Goal: Information Seeking & Learning: Learn about a topic

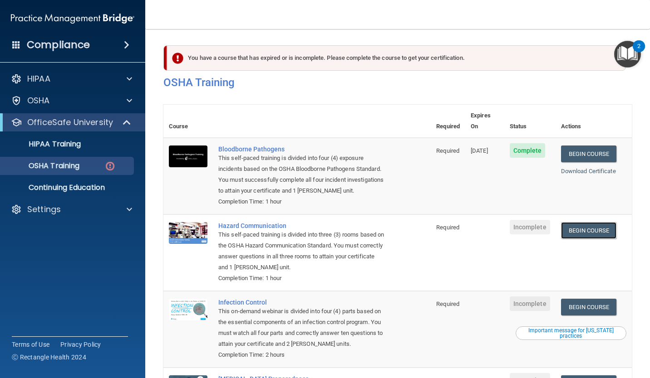
scroll to position [93, 0]
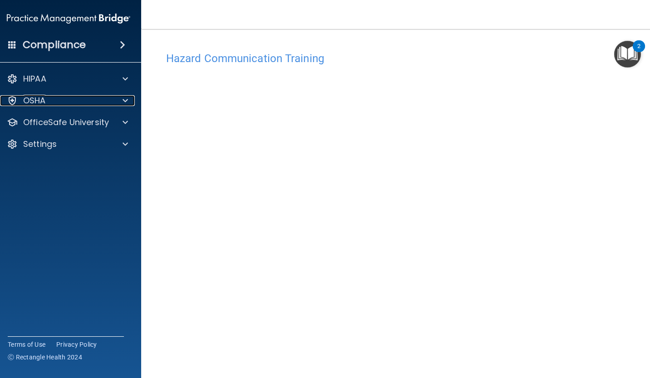
click at [123, 103] on span at bounding box center [125, 100] width 5 height 11
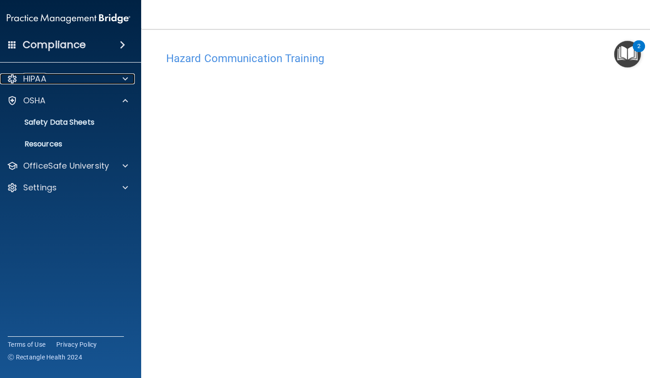
click at [123, 84] on span at bounding box center [125, 79] width 5 height 11
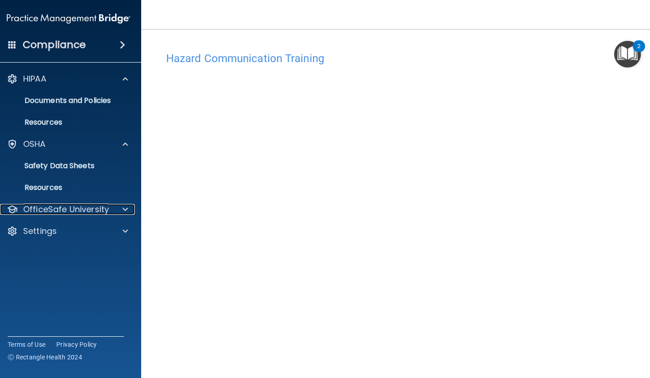
click at [123, 213] on span at bounding box center [125, 209] width 5 height 11
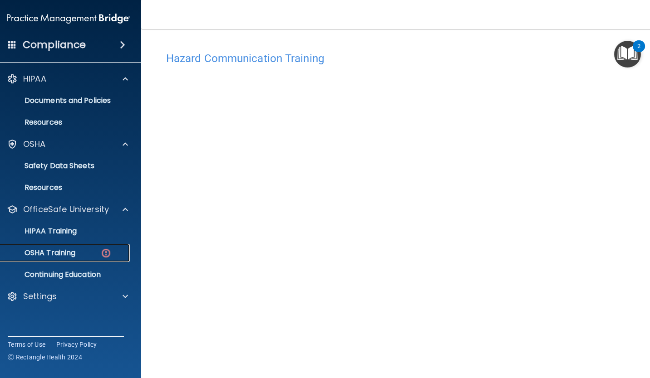
click at [96, 256] on div "OSHA Training" at bounding box center [64, 253] width 124 height 9
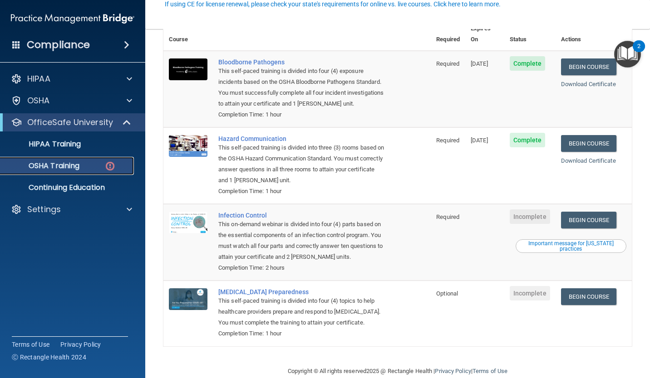
scroll to position [93, 0]
